Goal: Feedback & Contribution: Submit feedback/report problem

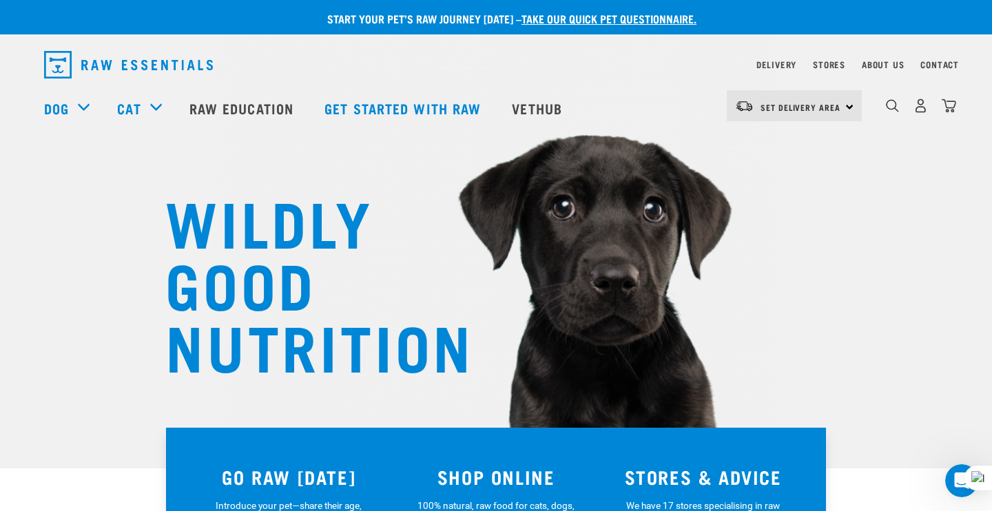
click at [846, 104] on div "Set Delivery Area North Island South Island" at bounding box center [794, 105] width 135 height 31
click at [767, 143] on link "[GEOGRAPHIC_DATA]" at bounding box center [793, 145] width 132 height 30
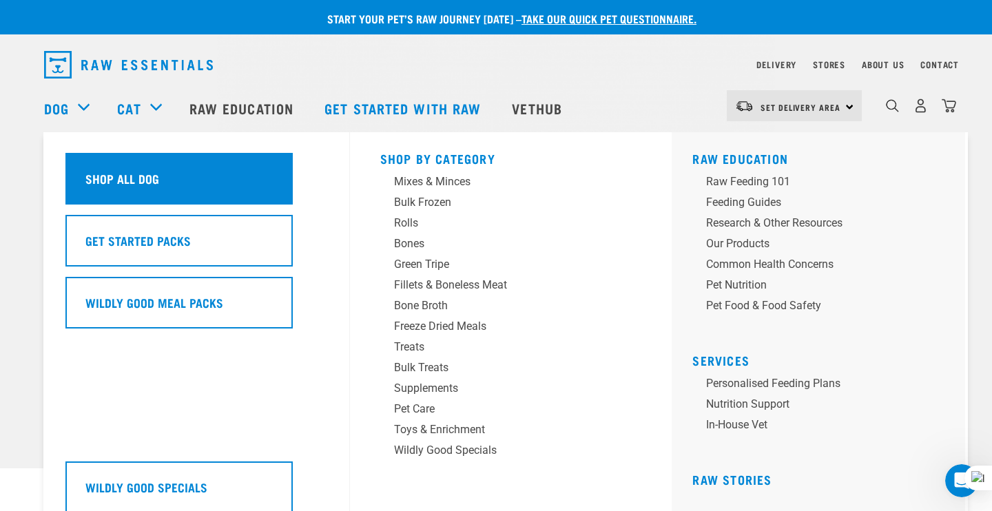
click at [129, 173] on h5 "Shop All Dog" at bounding box center [122, 179] width 74 height 18
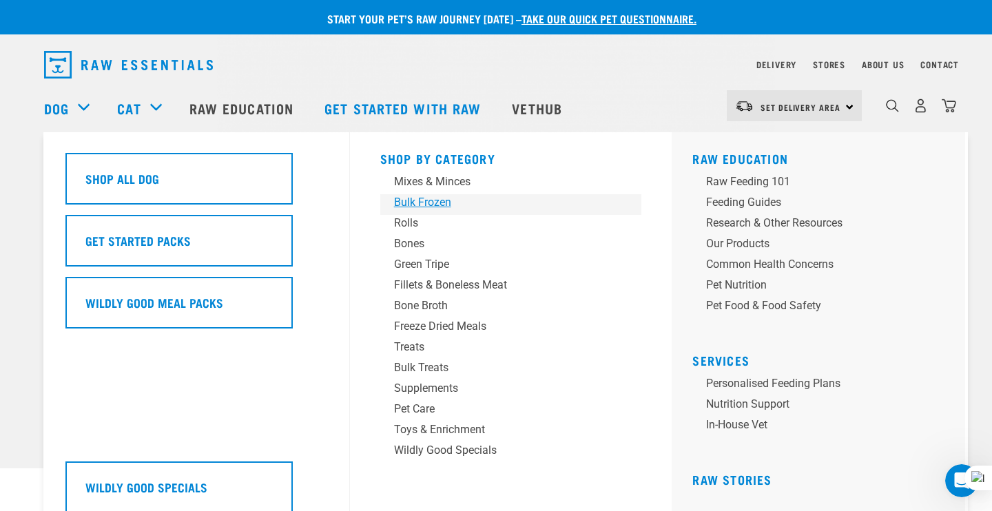
click at [418, 202] on div "Bulk Frozen" at bounding box center [501, 202] width 215 height 17
click at [412, 203] on div "Bulk Frozen" at bounding box center [501, 202] width 215 height 17
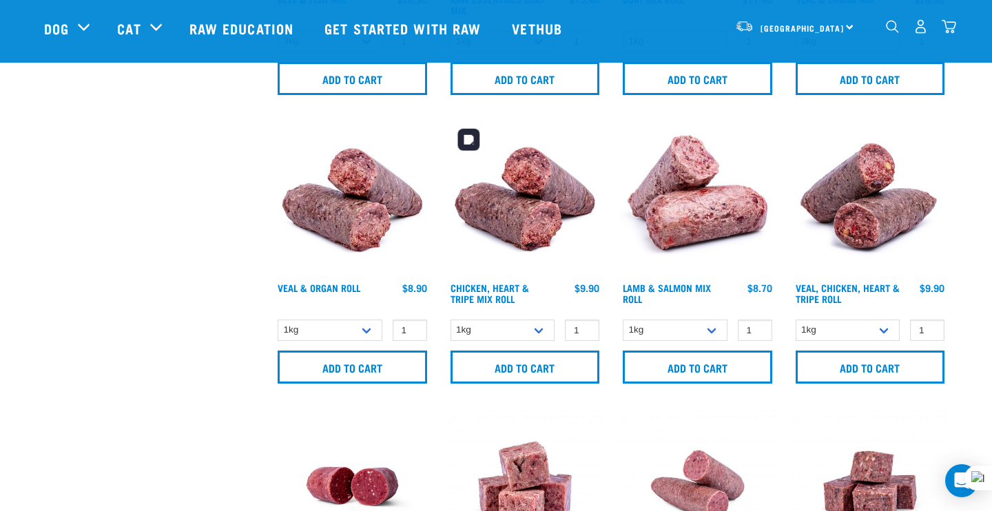
scroll to position [558, 0]
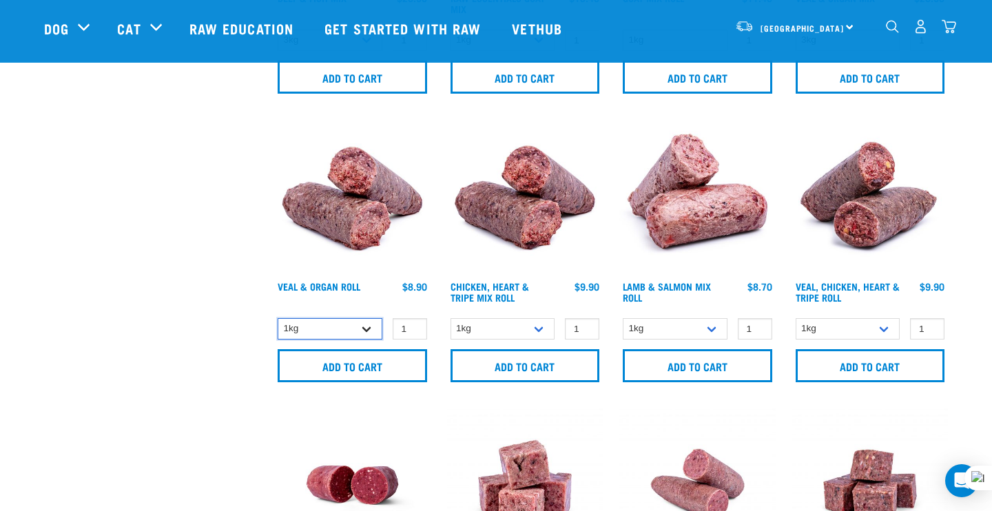
click at [369, 327] on select "1kg Bulk (10kg)" at bounding box center [330, 328] width 105 height 21
select select "920"
click at [278, 318] on select "1kg Bulk (10kg)" at bounding box center [330, 328] width 105 height 21
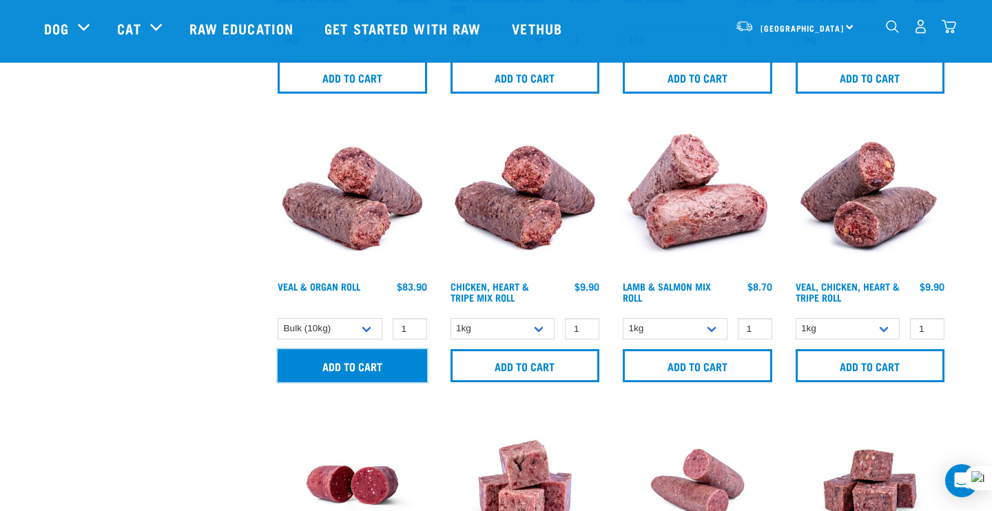
click at [344, 365] on input "Add to cart" at bounding box center [353, 365] width 150 height 33
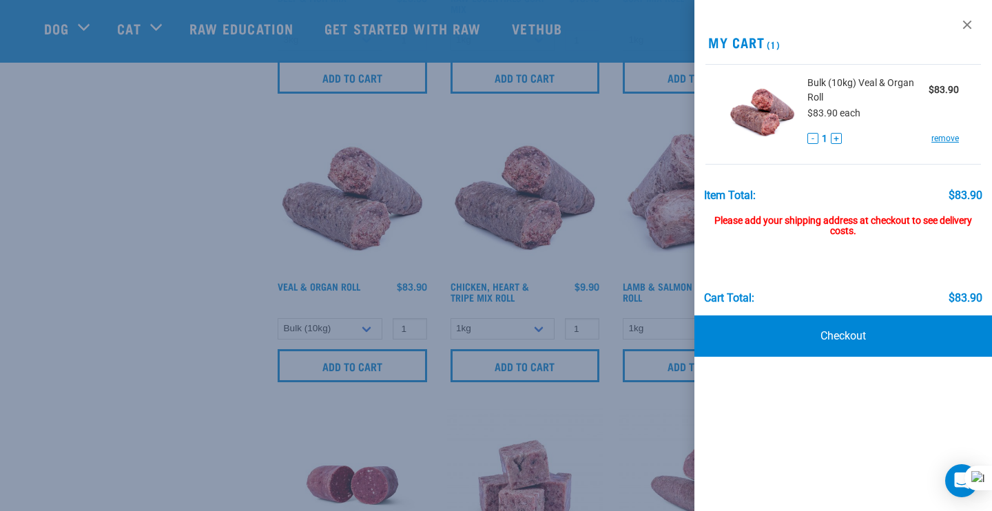
click at [464, 402] on div at bounding box center [496, 255] width 992 height 511
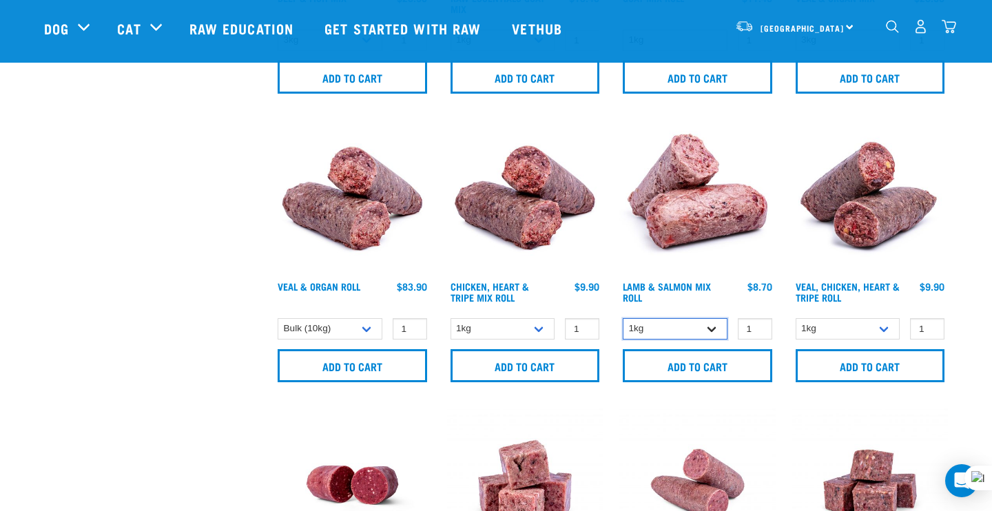
click at [709, 325] on select "1kg Bulk (10kg)" at bounding box center [675, 328] width 105 height 21
select select "913"
click at [623, 318] on select "1kg Bulk (10kg)" at bounding box center [675, 328] width 105 height 21
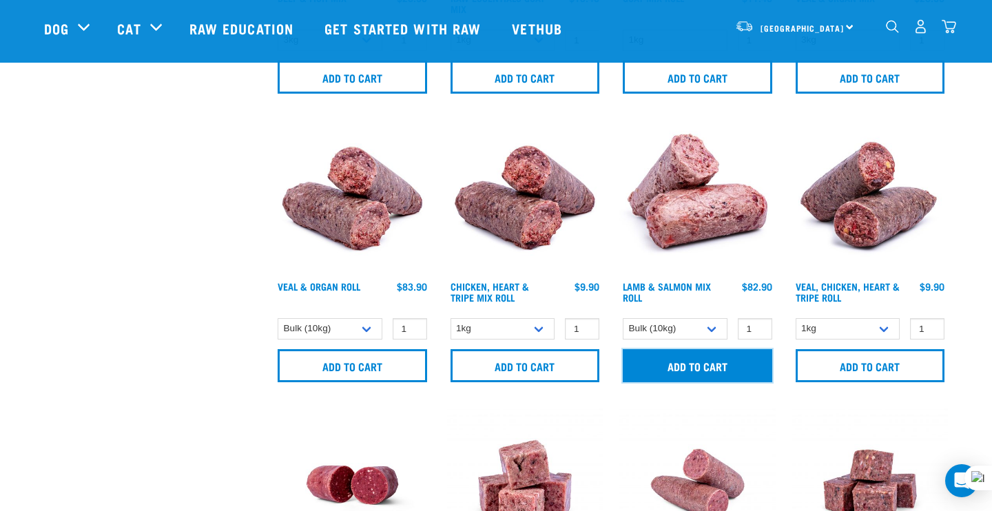
click at [692, 364] on input "Add to cart" at bounding box center [698, 365] width 150 height 33
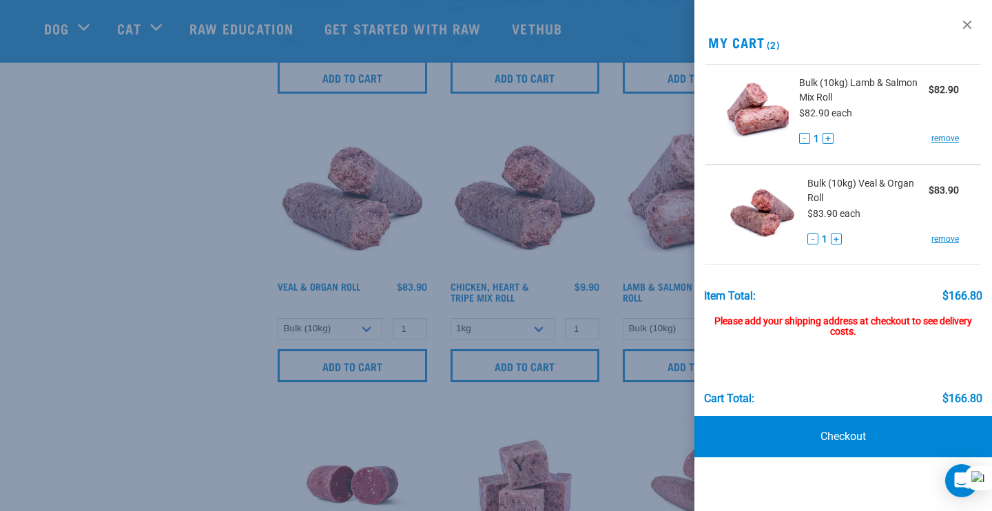
click at [619, 402] on div at bounding box center [496, 255] width 992 height 511
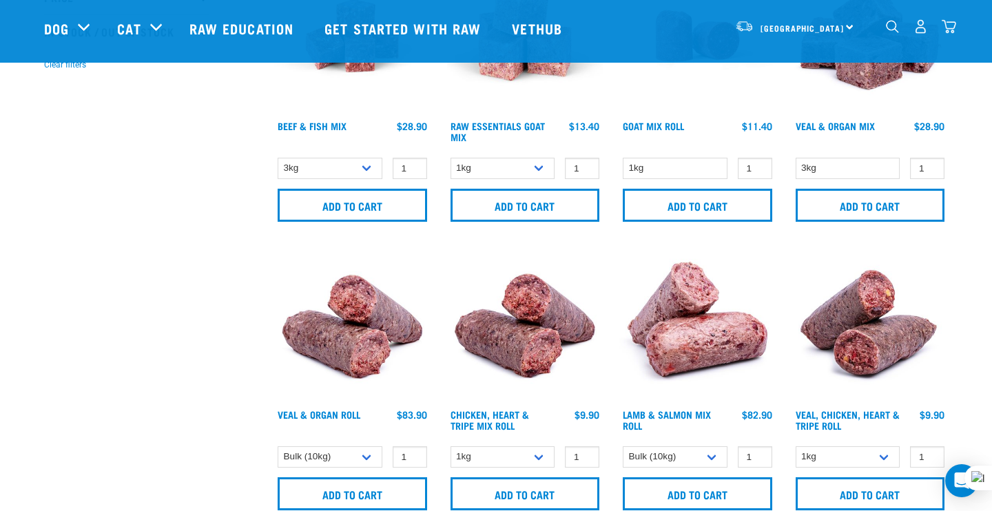
scroll to position [432, 0]
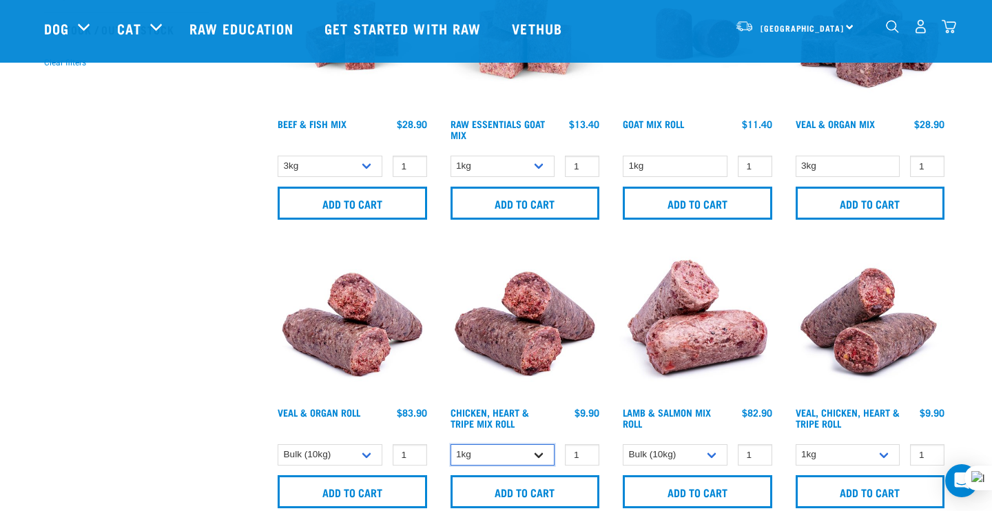
click at [541, 448] on select "1kg Bulk (10kg)" at bounding box center [503, 454] width 105 height 21
select select "912"
click at [451, 444] on select "1kg Bulk (10kg)" at bounding box center [503, 454] width 105 height 21
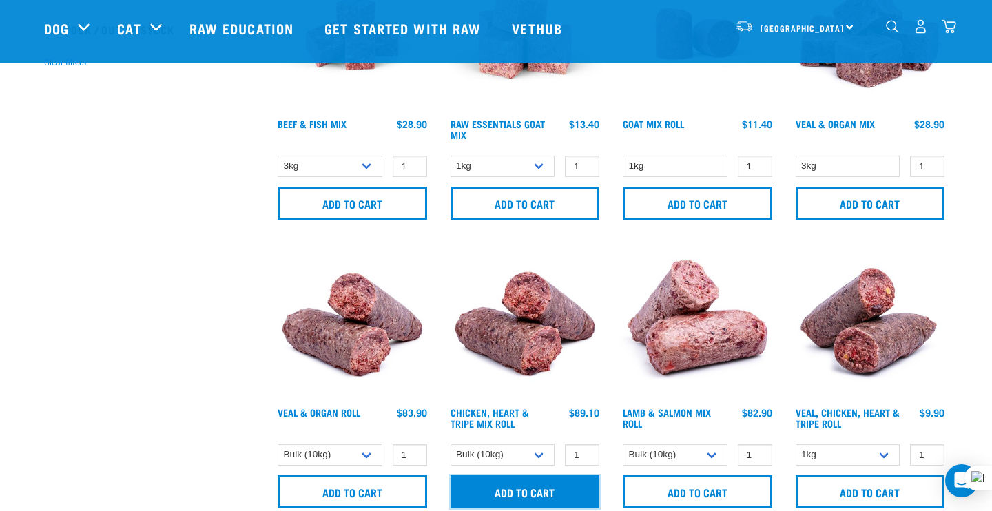
click at [528, 489] on input "Add to cart" at bounding box center [526, 491] width 150 height 33
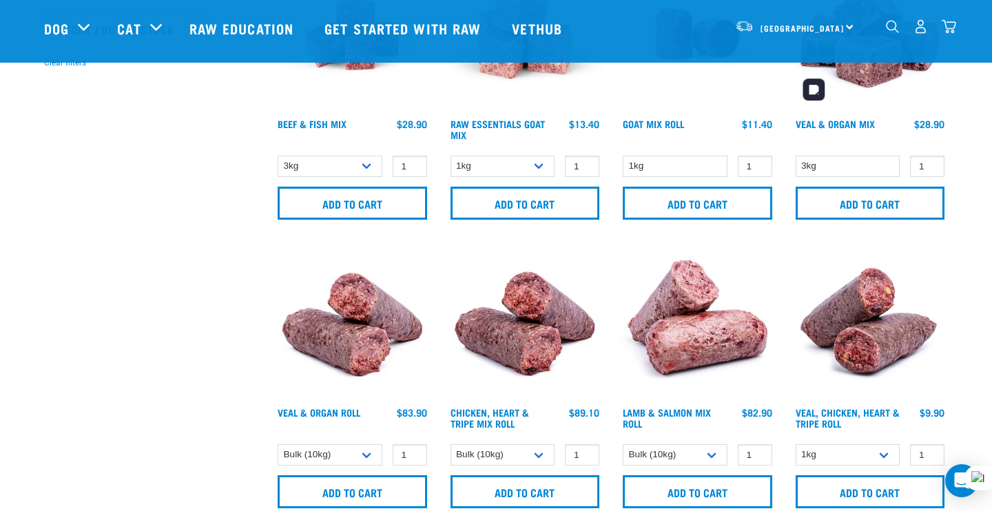
click at [923, 32] on img "dropdown navigation" at bounding box center [921, 26] width 14 height 14
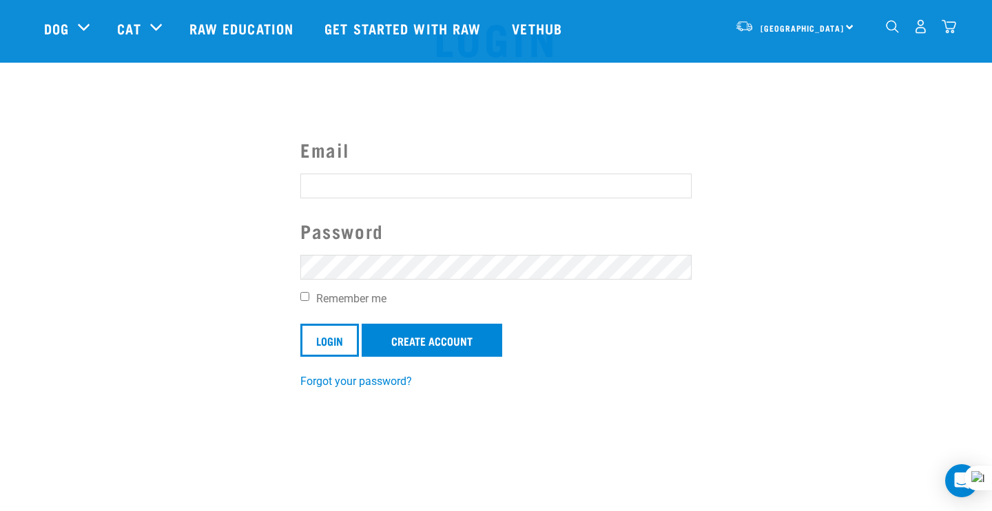
click at [634, 192] on input "Email" at bounding box center [495, 186] width 391 height 25
click at [684, 184] on span at bounding box center [684, 186] width 11 height 11
click at [413, 340] on link "Create Account" at bounding box center [432, 340] width 141 height 33
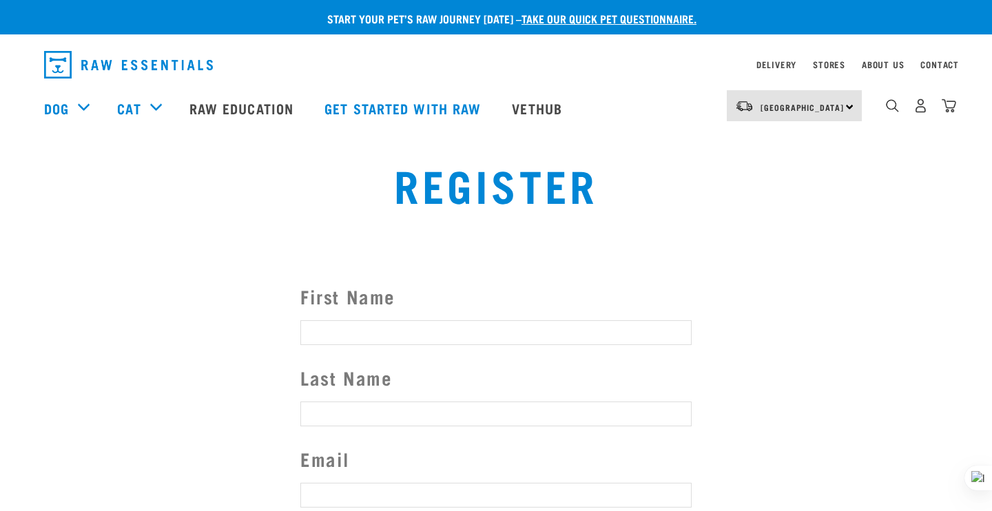
click at [393, 331] on input "First Name" at bounding box center [495, 332] width 391 height 25
type input "[PERSON_NAME]"
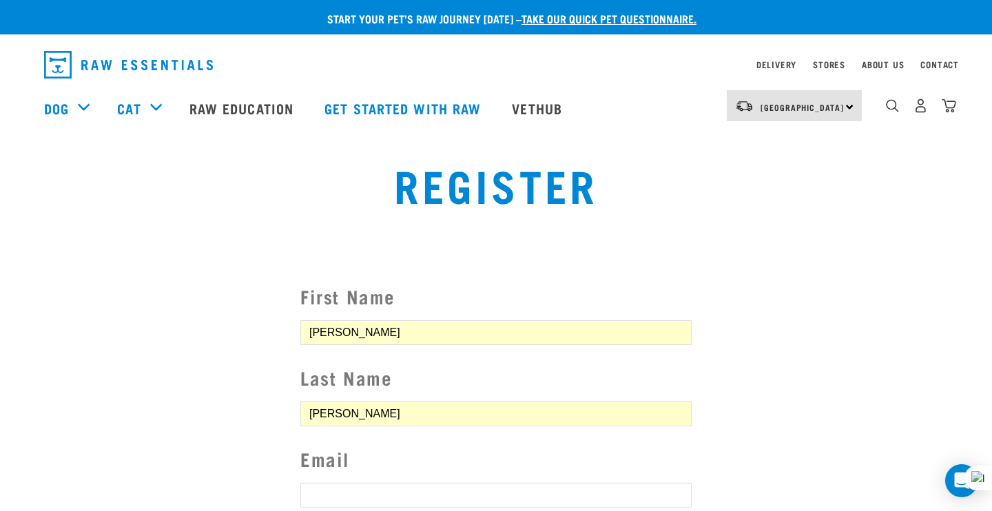
click at [329, 330] on input "Bruce" at bounding box center [495, 332] width 391 height 25
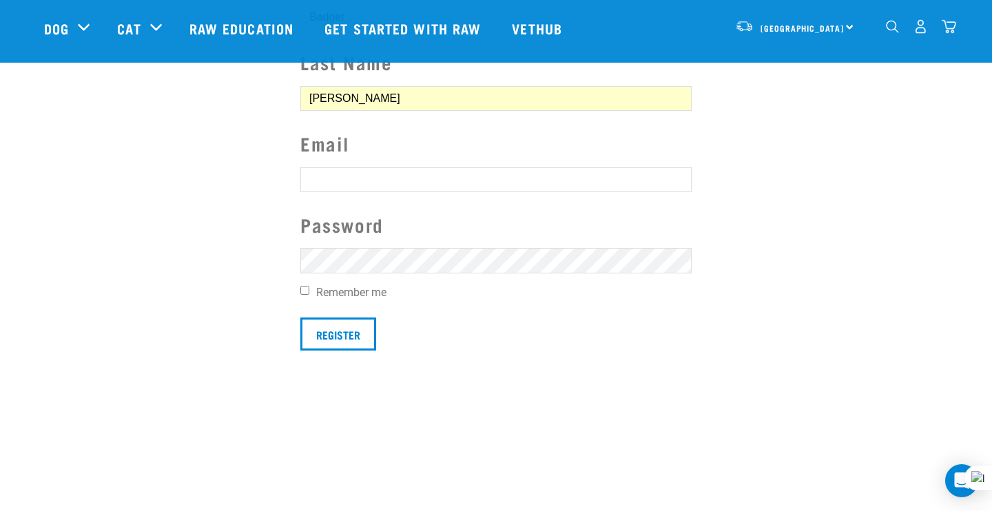
scroll to position [225, 0]
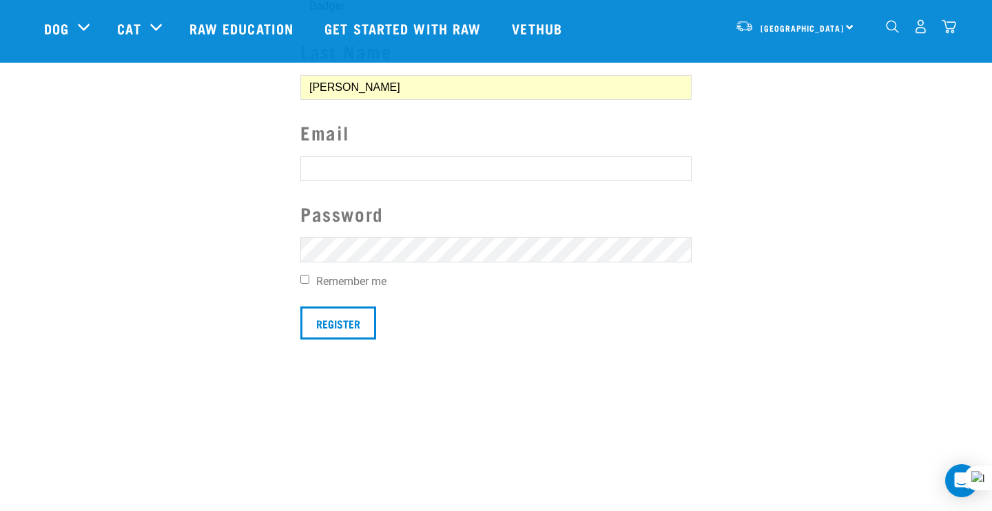
type input "Badger"
click at [637, 168] on input "text" at bounding box center [495, 168] width 391 height 25
click at [558, 168] on input "text" at bounding box center [495, 168] width 391 height 25
click at [405, 170] on input "text" at bounding box center [495, 168] width 391 height 25
paste input "ex2017@gmail.com"
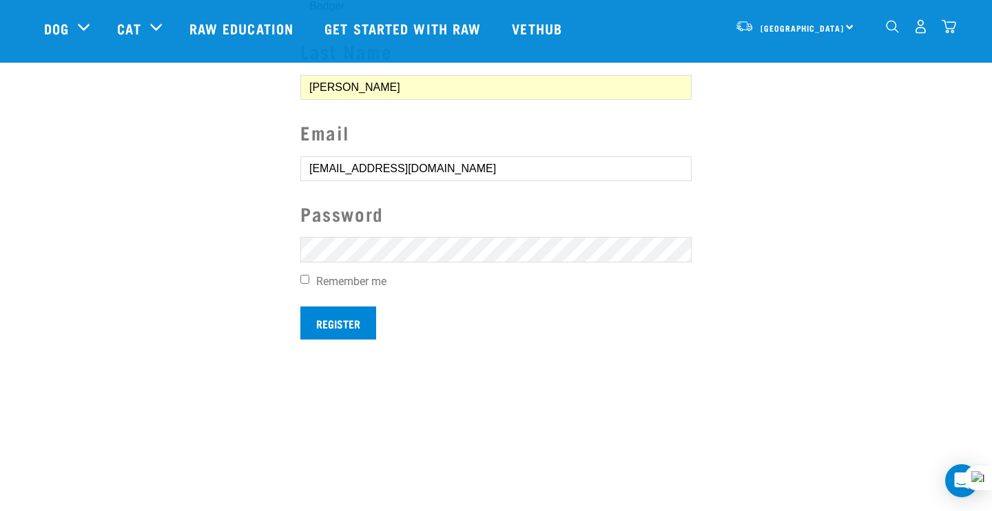
type input "ex2017@gmail.com"
click at [338, 320] on input "Register" at bounding box center [338, 323] width 76 height 33
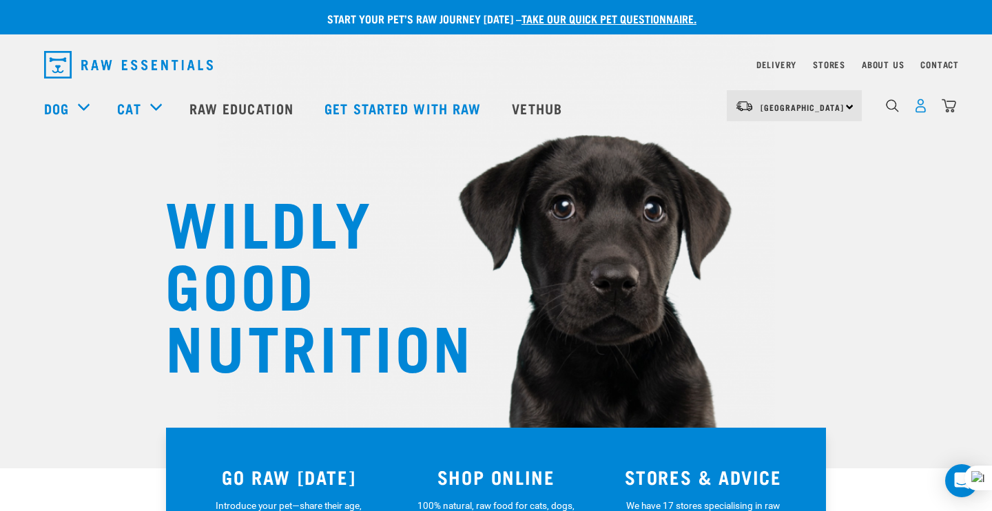
click at [921, 112] on img "dropdown navigation" at bounding box center [921, 106] width 14 height 14
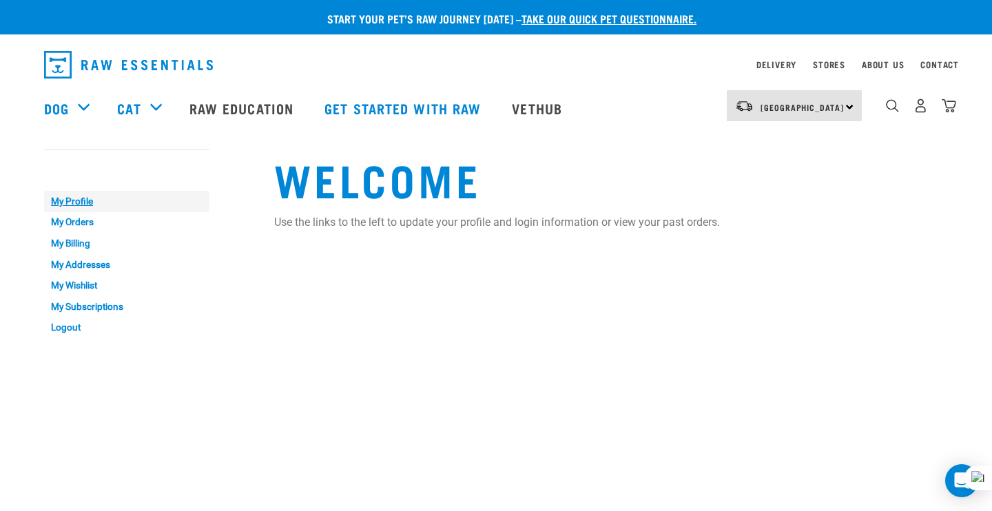
click at [74, 201] on link "My Profile" at bounding box center [126, 201] width 165 height 21
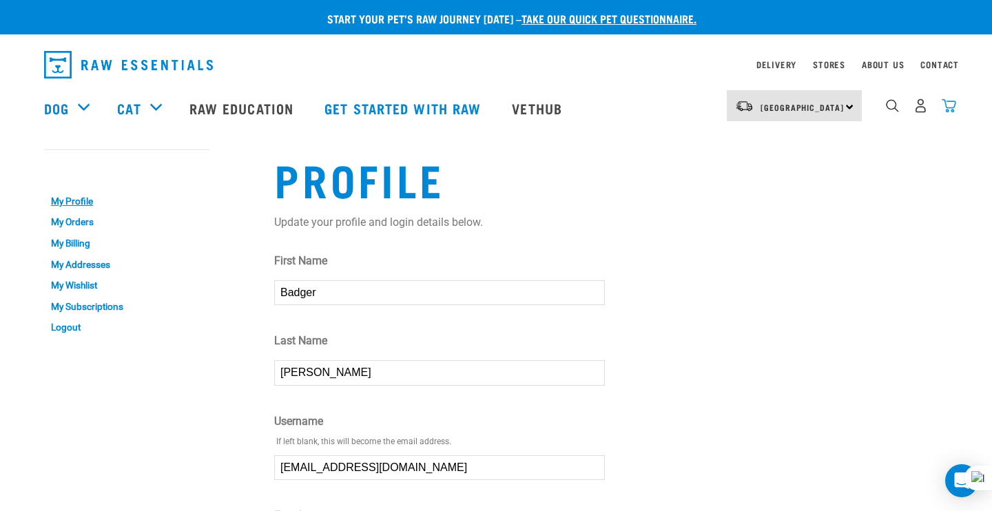
click at [951, 107] on img "dropdown navigation" at bounding box center [949, 106] width 14 height 14
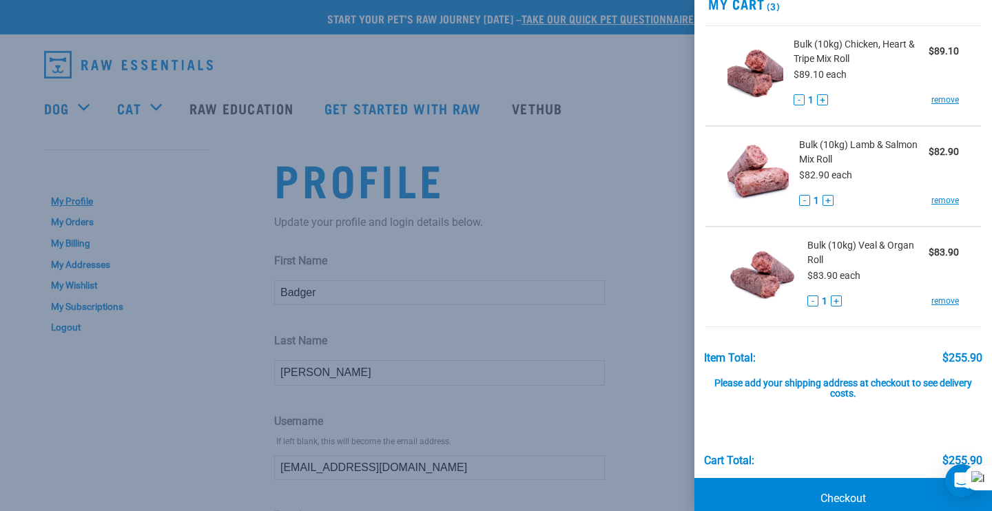
scroll to position [88, 0]
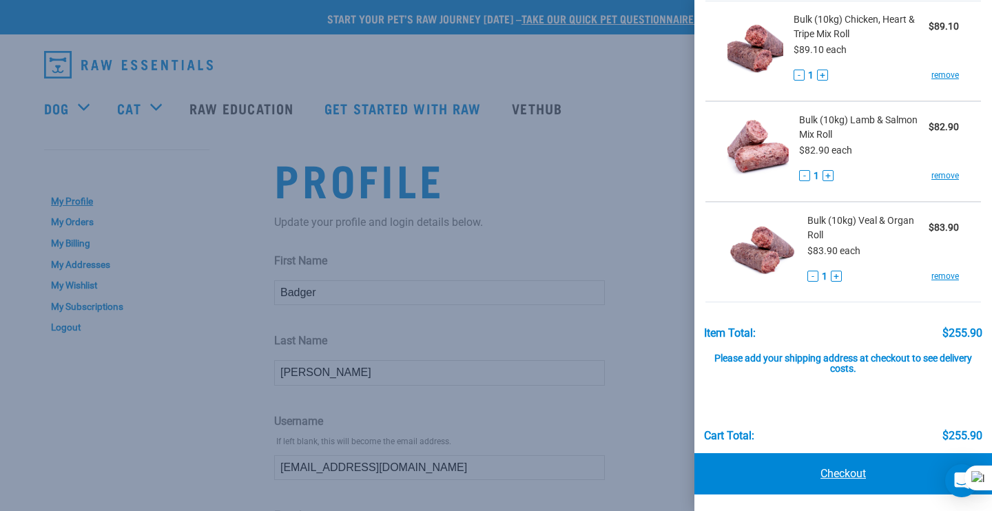
click at [835, 475] on link "Checkout" at bounding box center [844, 473] width 298 height 41
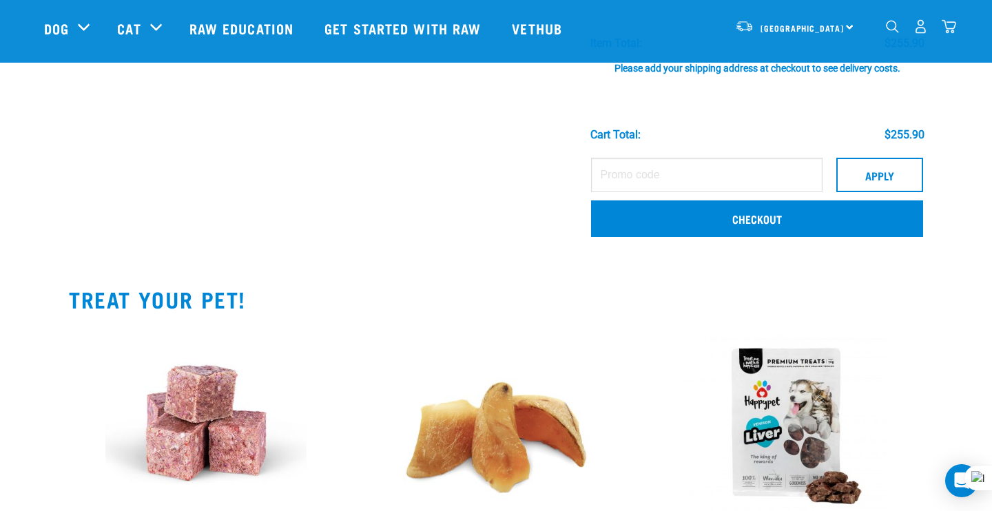
scroll to position [386, 0]
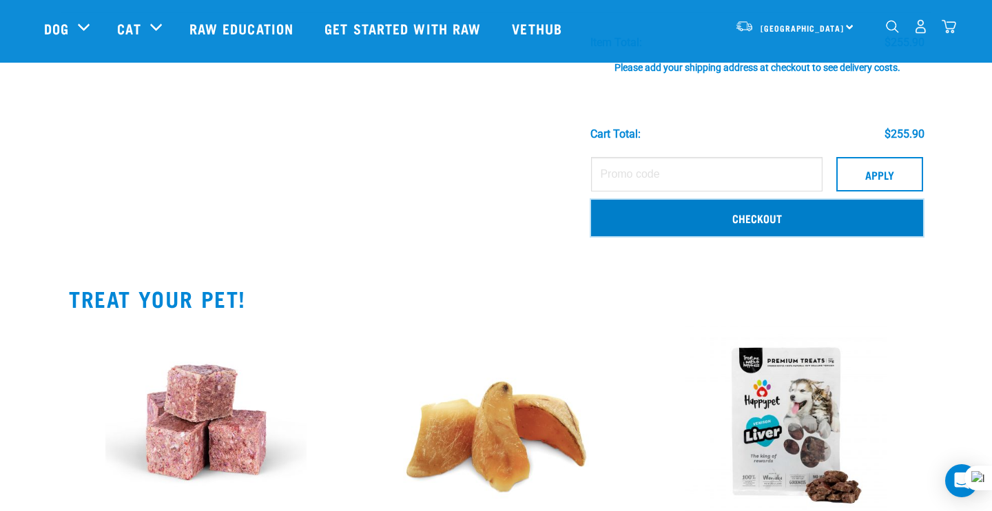
click at [760, 216] on link "Checkout" at bounding box center [757, 218] width 332 height 36
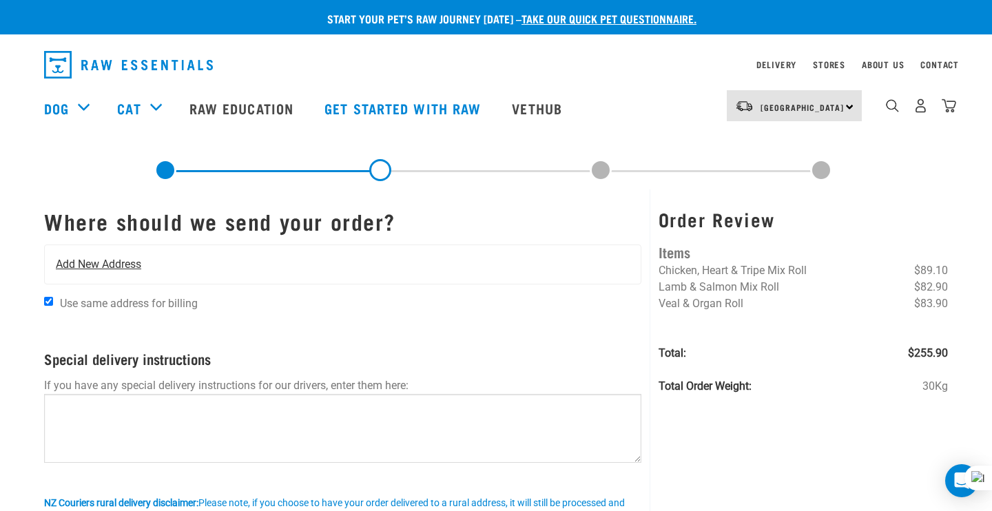
click at [123, 263] on span "Add New Address" at bounding box center [98, 264] width 85 height 17
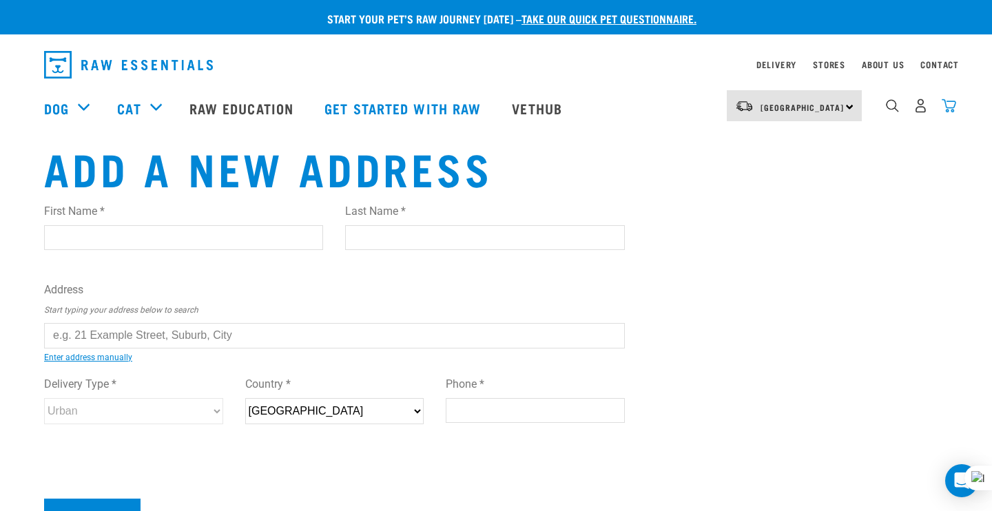
click at [946, 109] on img "dropdown navigation" at bounding box center [949, 106] width 14 height 14
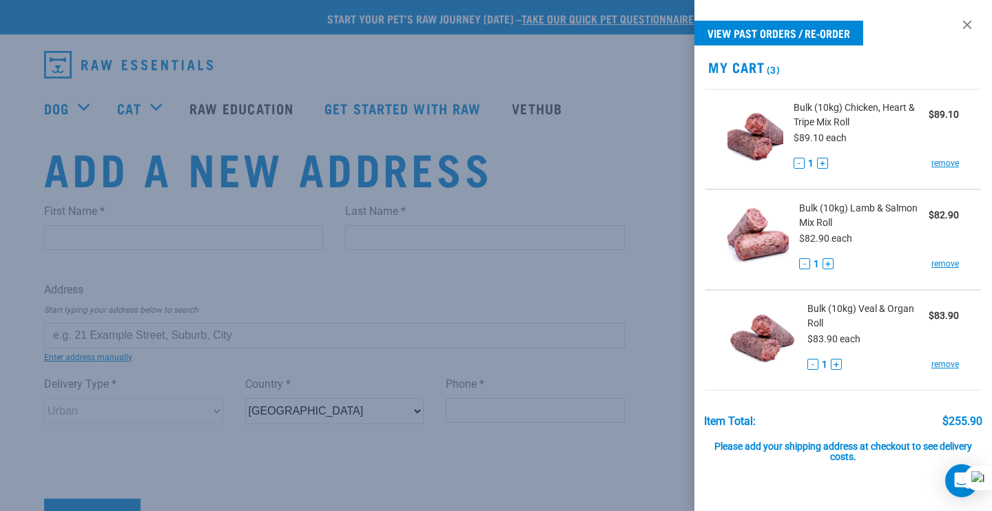
click at [504, 194] on div at bounding box center [496, 255] width 992 height 511
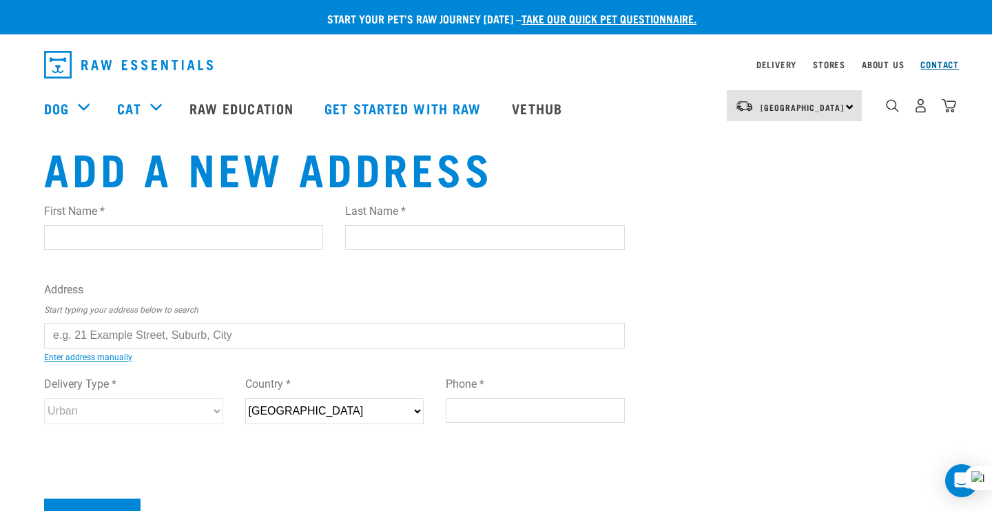
click at [941, 63] on link "Contact" at bounding box center [940, 64] width 39 height 5
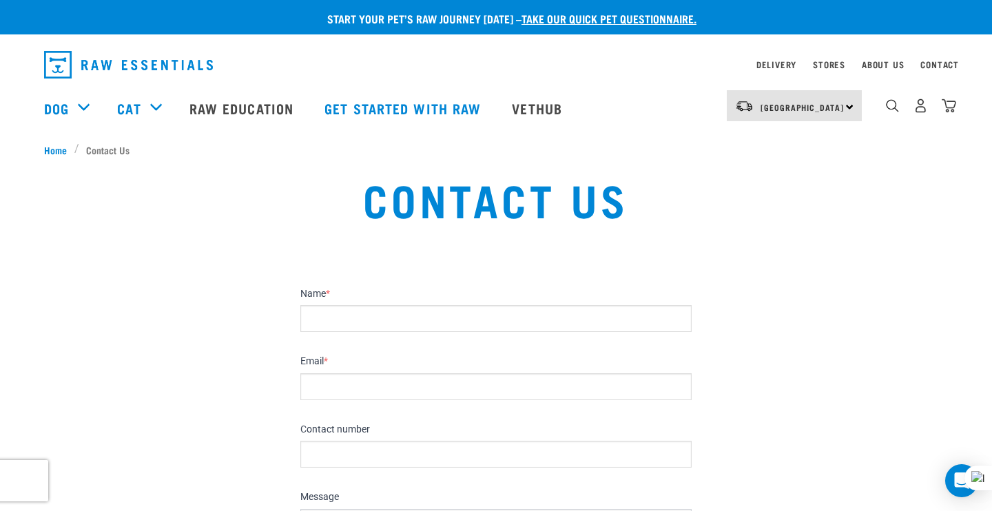
click at [682, 318] on span at bounding box center [684, 319] width 11 height 11
type input "Bruce David Robinson"
type input "ex2017@gmail.com"
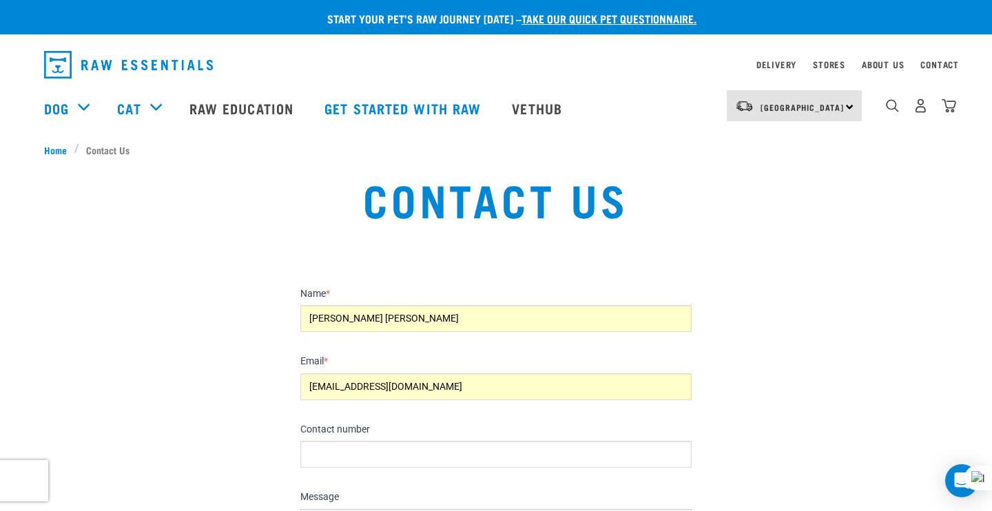
drag, startPoint x: 410, startPoint y: 321, endPoint x: 301, endPoint y: 282, distance: 115.7
click at [301, 282] on div "Name * Bruce David Robinson" at bounding box center [496, 305] width 402 height 54
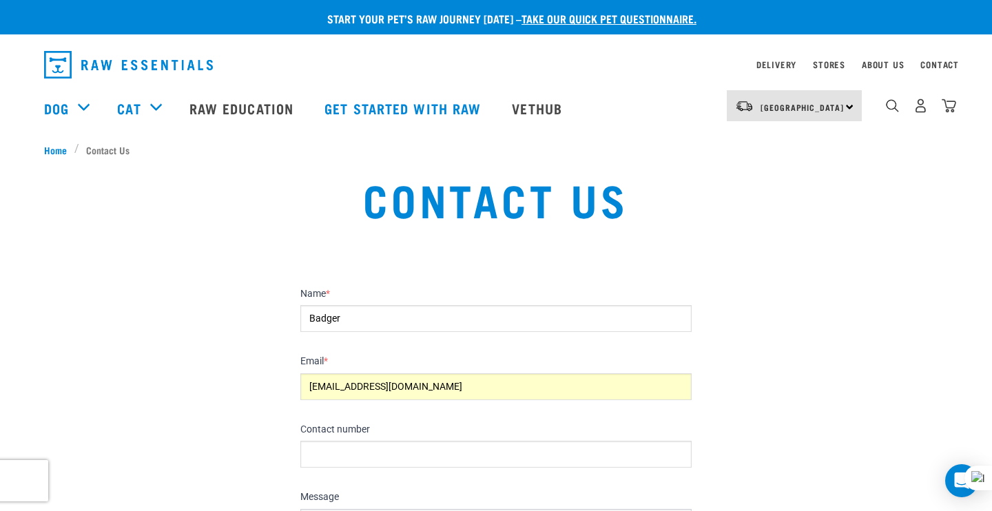
type input "Badger"
click at [370, 461] on input "Contact number" at bounding box center [495, 454] width 391 height 27
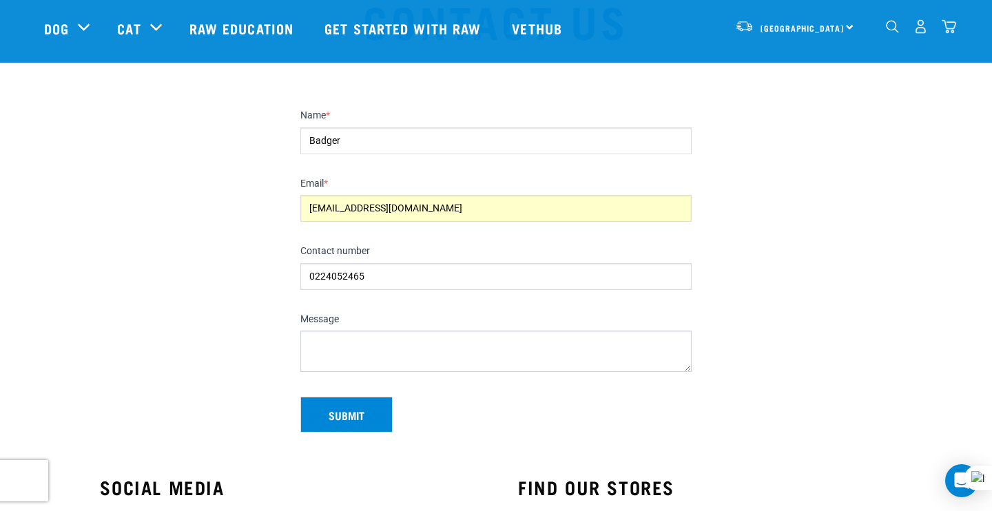
scroll to position [114, 0]
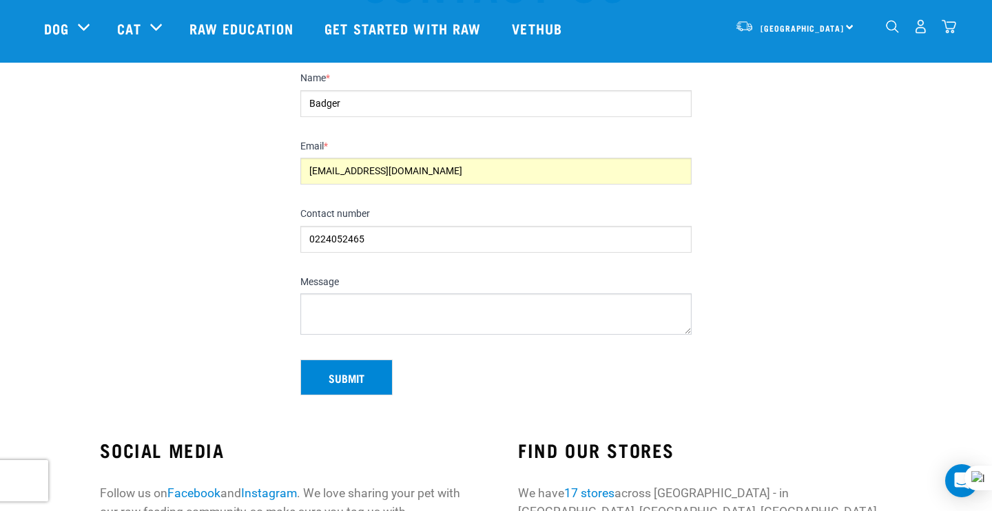
type input "0224052465"
click at [368, 309] on textarea "Message" at bounding box center [495, 314] width 391 height 41
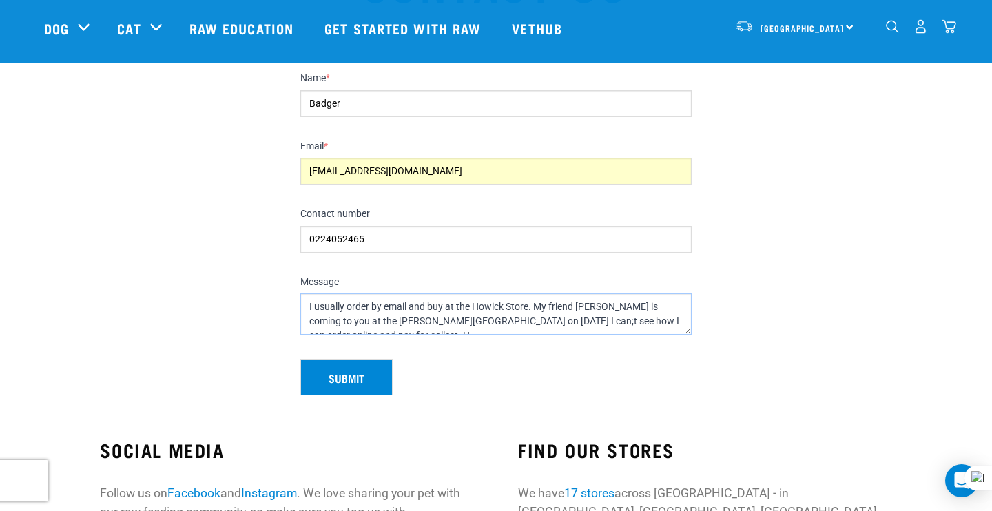
scroll to position [7, 0]
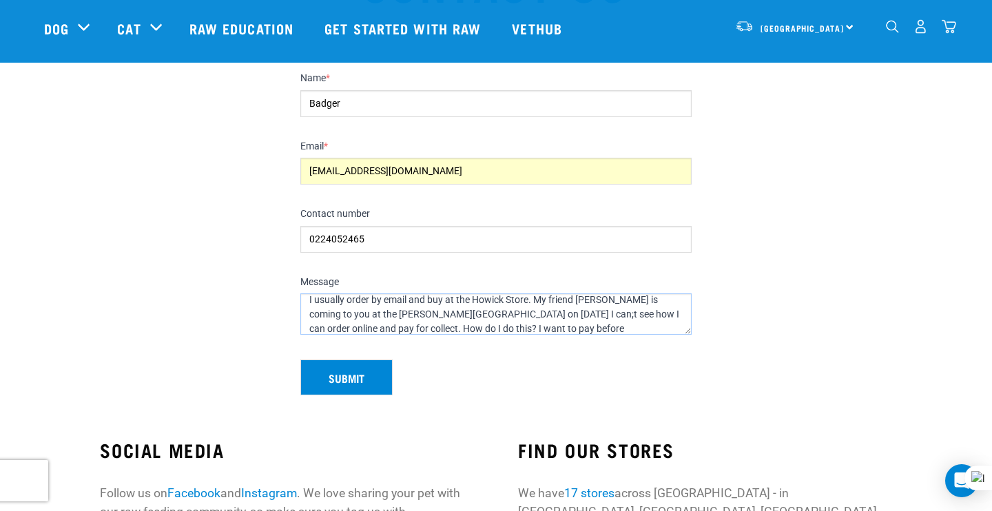
type textarea "I usually order by email and buy at the Howick Store. My friend Glenda is comin…"
click at [343, 375] on button "Submit" at bounding box center [346, 378] width 92 height 36
